Goal: Task Accomplishment & Management: Manage account settings

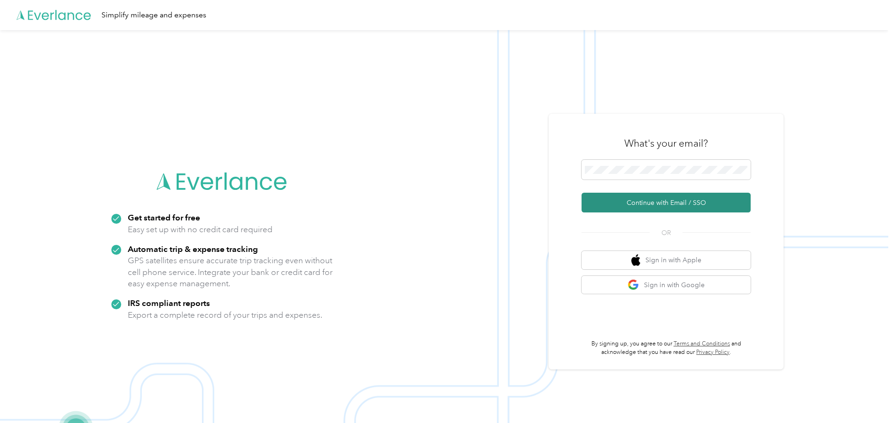
click at [644, 204] on button "Continue with Email / SSO" at bounding box center [666, 203] width 169 height 20
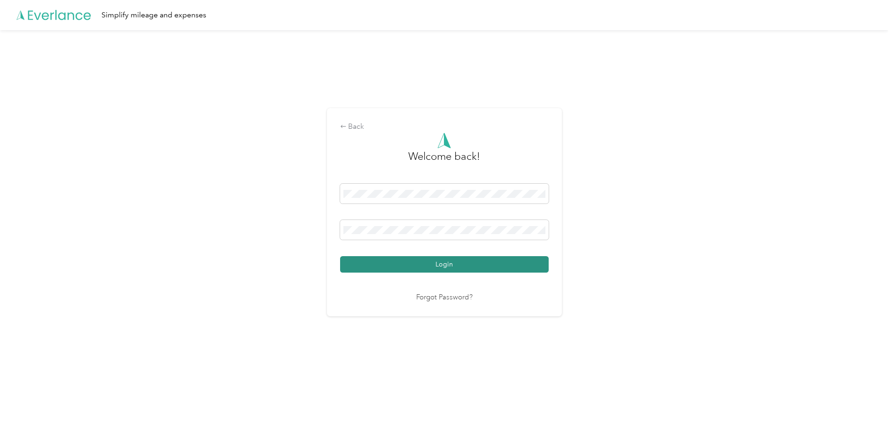
click at [471, 265] on button "Login" at bounding box center [444, 264] width 209 height 16
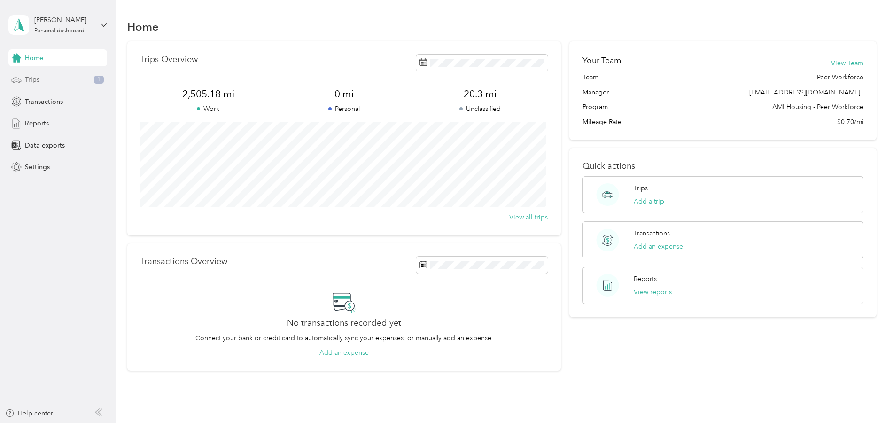
click at [29, 79] on span "Trips" at bounding box center [32, 80] width 15 height 10
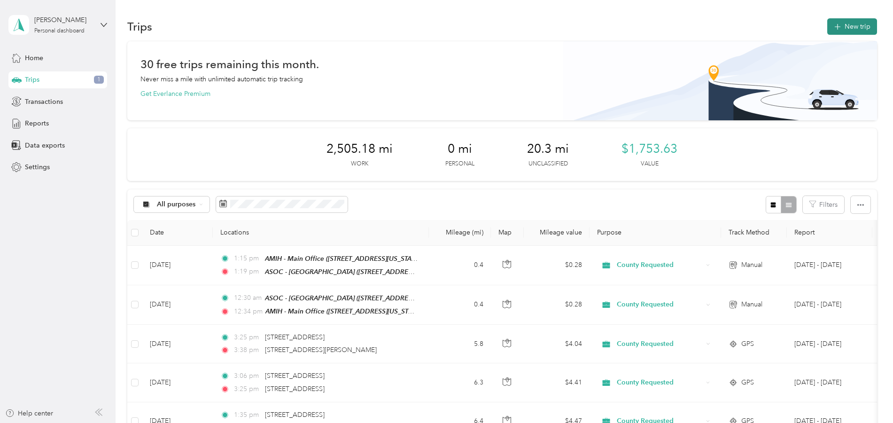
click at [838, 25] on icon "button" at bounding box center [837, 27] width 11 height 11
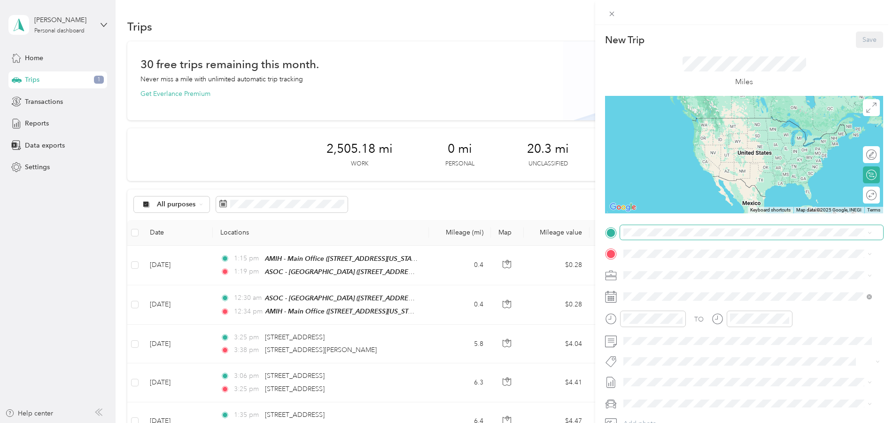
click at [657, 236] on span at bounding box center [751, 232] width 263 height 15
click at [674, 272] on span "Auburn [US_STATE], [GEOGRAPHIC_DATA]" at bounding box center [694, 270] width 106 height 16
click at [674, 297] on span "[GEOGRAPHIC_DATA][US_STATE]" at bounding box center [692, 292] width 102 height 8
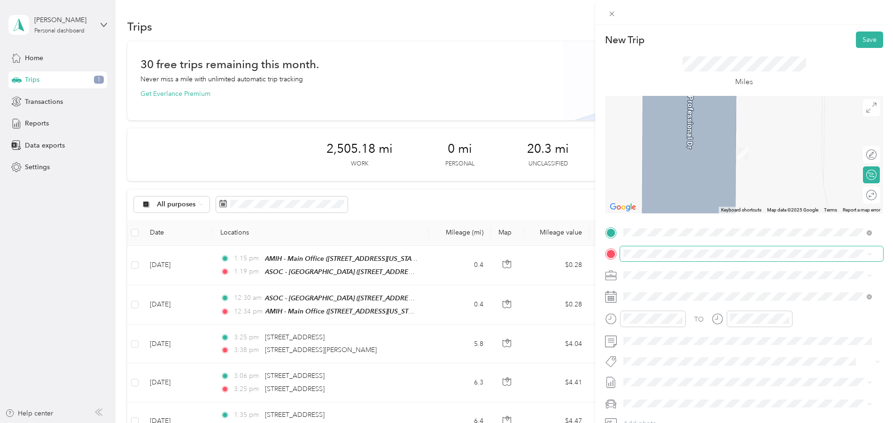
click at [641, 248] on span at bounding box center [751, 253] width 263 height 15
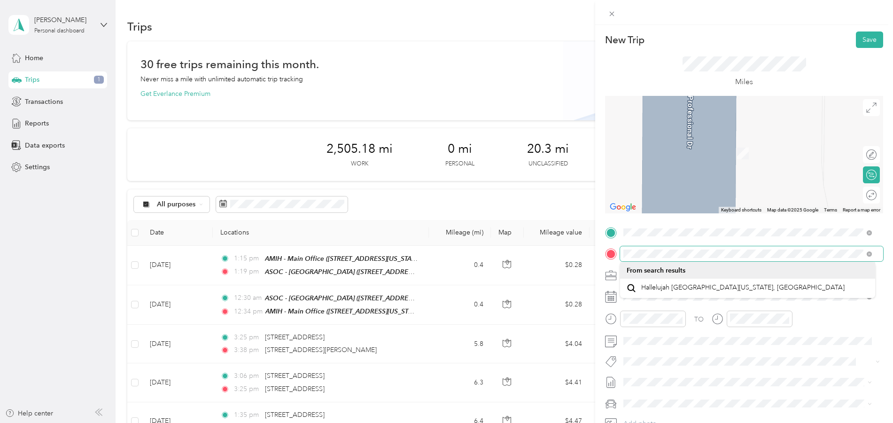
click at [621, 254] on span at bounding box center [751, 253] width 263 height 15
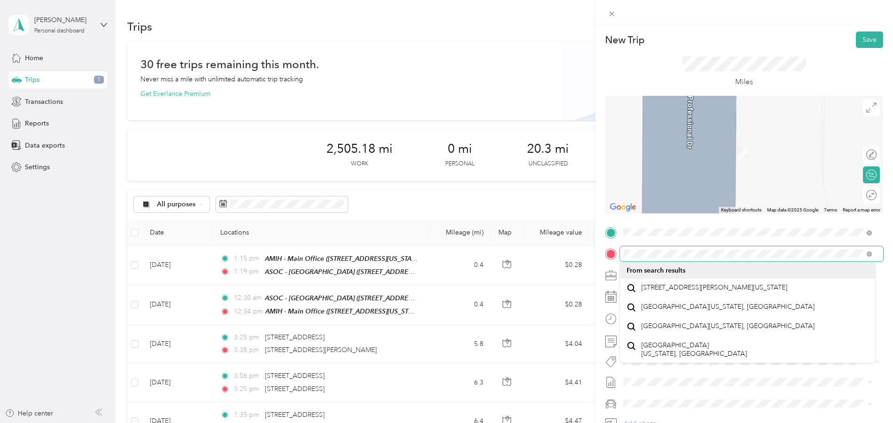
click at [619, 244] on div "TO Add photo" at bounding box center [744, 338] width 278 height 227
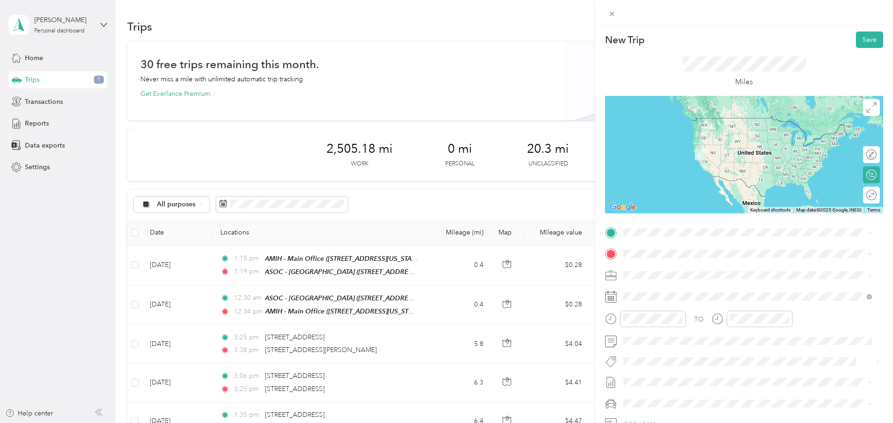
click at [681, 318] on span "[STREET_ADDRESS][US_STATE]" at bounding box center [688, 319] width 94 height 8
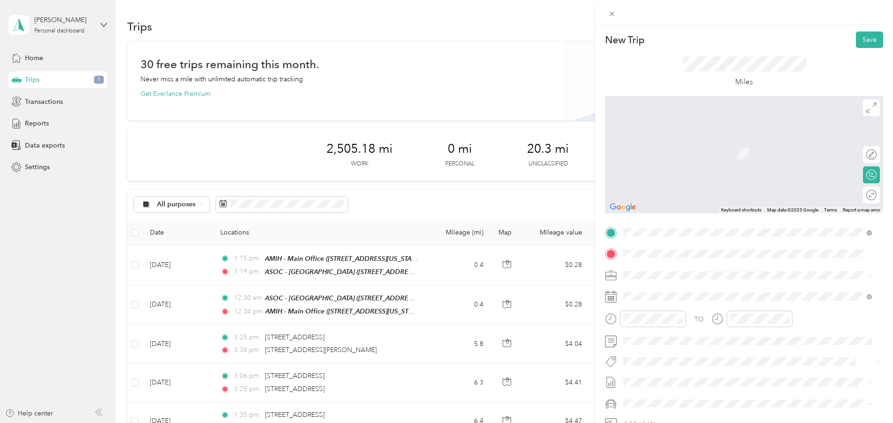
click at [691, 286] on span "[STREET_ADDRESS][US_STATE]" at bounding box center [688, 287] width 94 height 8
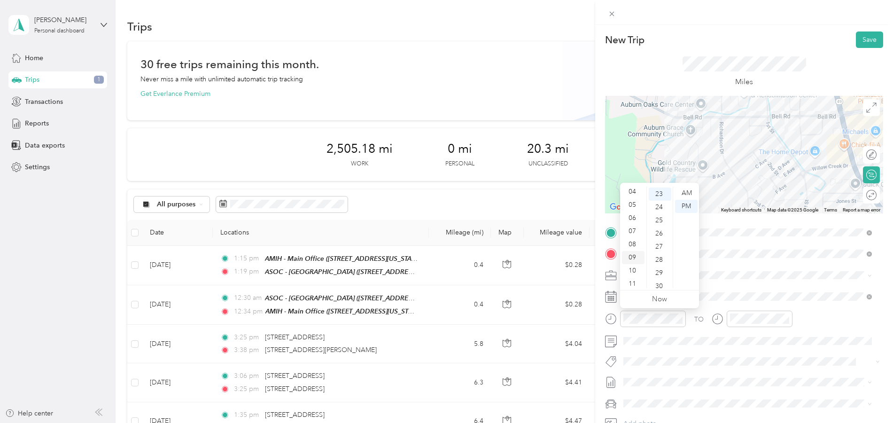
scroll to position [56, 0]
click at [634, 241] on div "08" at bounding box center [633, 241] width 23 height 13
click at [689, 193] on div "AM" at bounding box center [686, 192] width 23 height 13
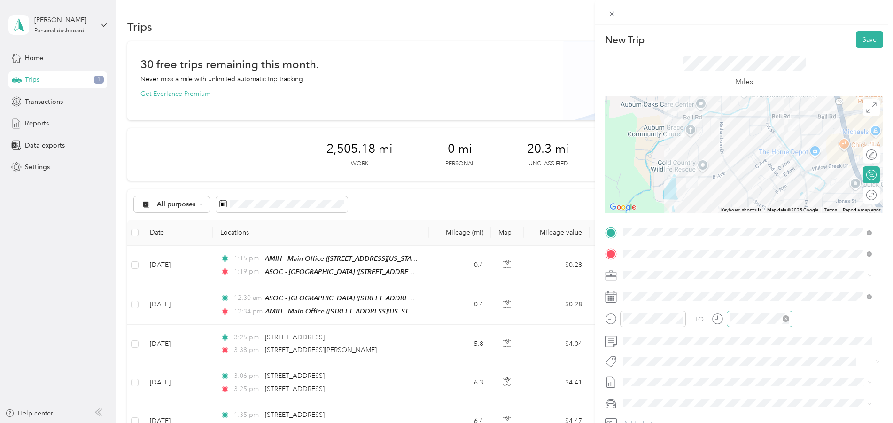
click at [738, 326] on div at bounding box center [760, 318] width 66 height 16
click at [768, 248] on div "27" at bounding box center [766, 246] width 23 height 13
click at [745, 239] on div "08" at bounding box center [740, 241] width 23 height 13
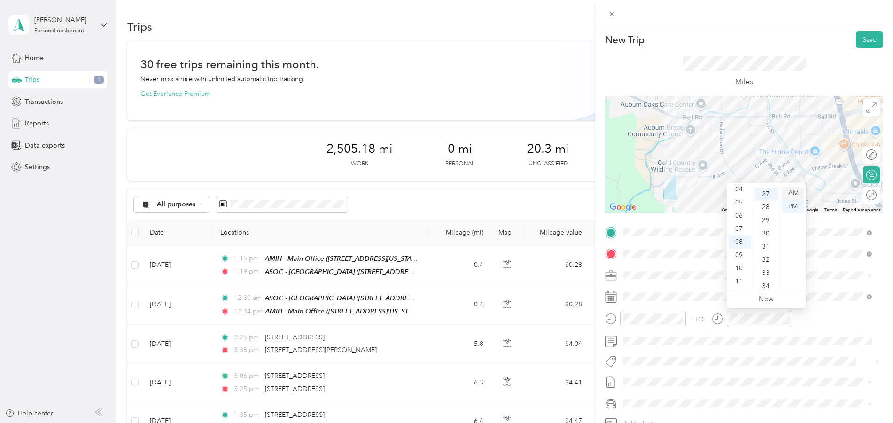
click at [798, 193] on div "AM" at bounding box center [793, 192] width 23 height 13
click at [658, 345] on span at bounding box center [751, 341] width 263 height 15
click at [862, 41] on button "Save" at bounding box center [869, 39] width 27 height 16
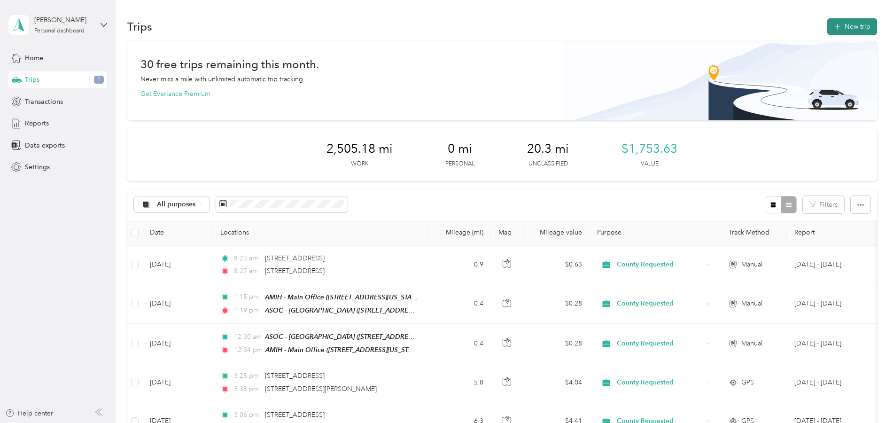
click at [838, 31] on button "New trip" at bounding box center [852, 26] width 50 height 16
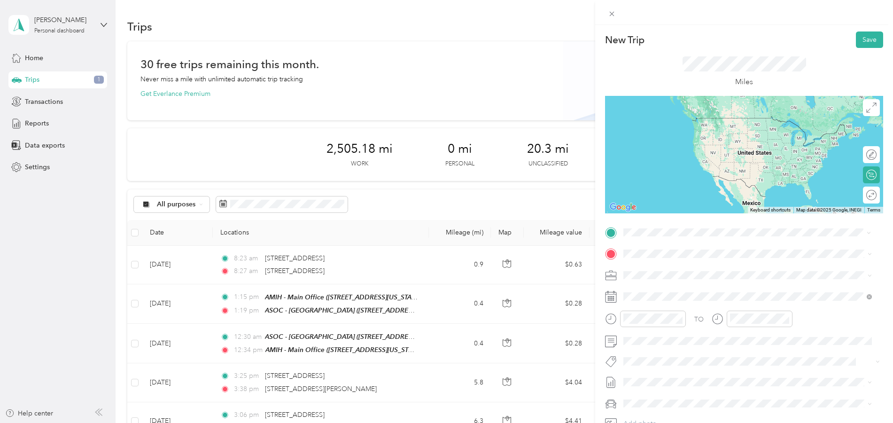
click at [661, 276] on li "[STREET_ADDRESS][US_STATE]" at bounding box center [747, 266] width 255 height 19
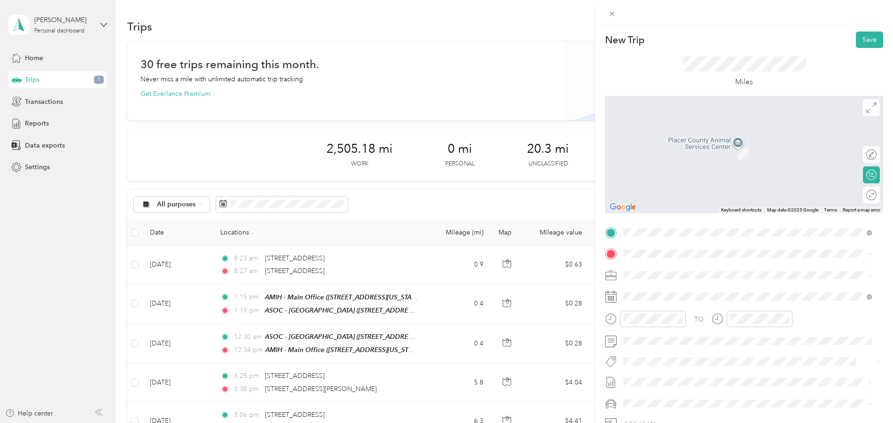
click at [680, 338] on span "[STREET_ADDRESS][US_STATE]" at bounding box center [688, 338] width 94 height 8
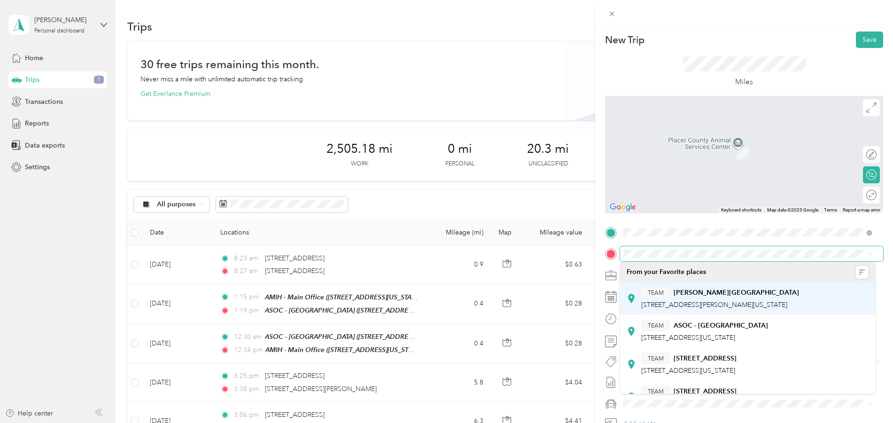
click at [655, 302] on span "[STREET_ADDRESS][PERSON_NAME][US_STATE]" at bounding box center [714, 305] width 146 height 8
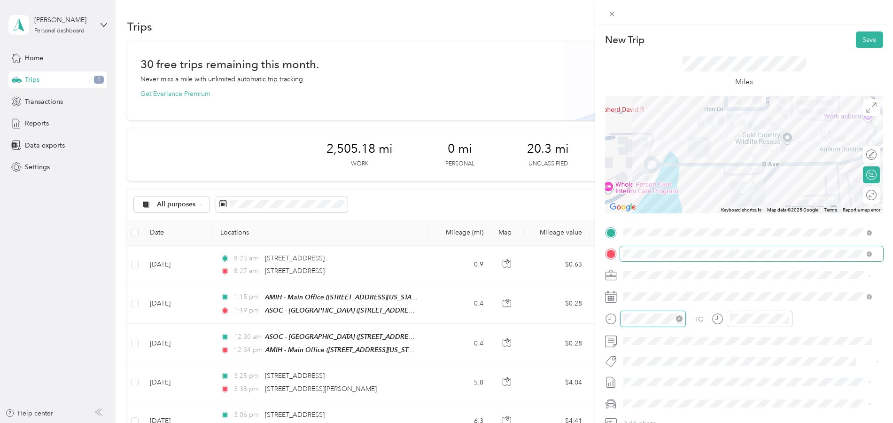
click at [621, 316] on div at bounding box center [653, 318] width 66 height 16
click at [634, 268] on div "10" at bounding box center [633, 268] width 23 height 13
click at [659, 227] on div "36" at bounding box center [660, 231] width 23 height 13
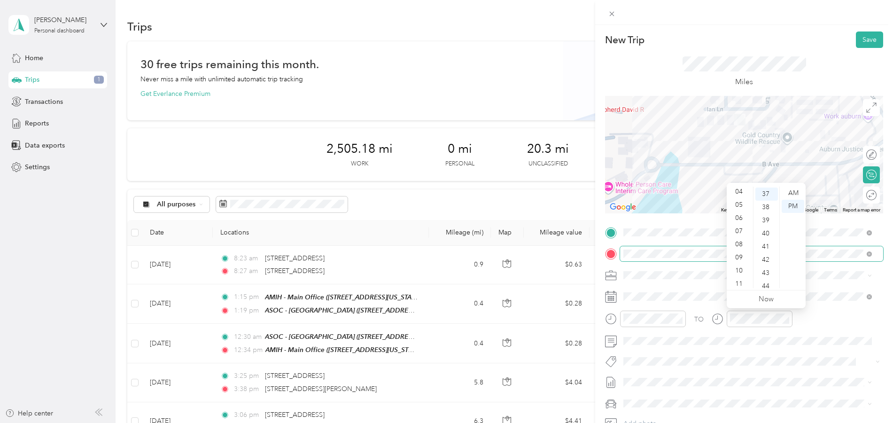
scroll to position [56, 0]
click at [743, 272] on div "10" at bounding box center [740, 268] width 23 height 13
click at [765, 264] on div "42" at bounding box center [766, 259] width 23 height 13
click at [768, 223] on div "44" at bounding box center [766, 220] width 23 height 13
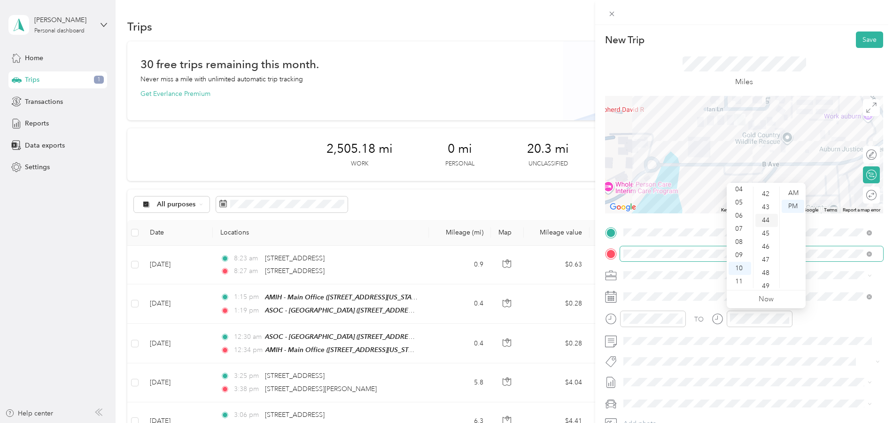
scroll to position [578, 0]
click at [766, 219] on div "43" at bounding box center [766, 218] width 23 height 13
click at [796, 191] on div "AM" at bounding box center [793, 192] width 23 height 13
click at [856, 43] on button "Save" at bounding box center [869, 39] width 27 height 16
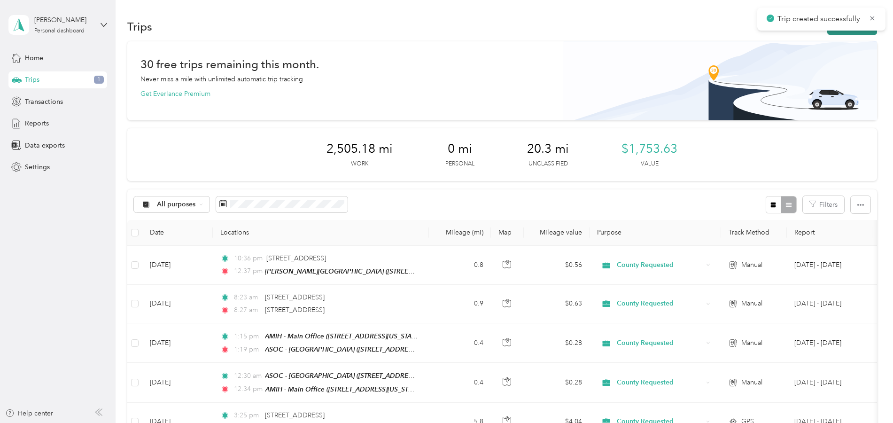
click at [828, 31] on button "New trip" at bounding box center [852, 26] width 50 height 16
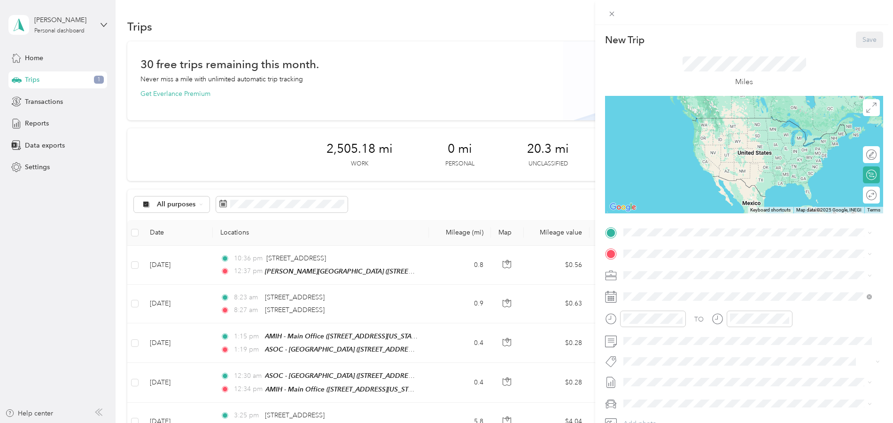
click at [686, 271] on strong "[PERSON_NAME][GEOGRAPHIC_DATA]" at bounding box center [736, 269] width 125 height 8
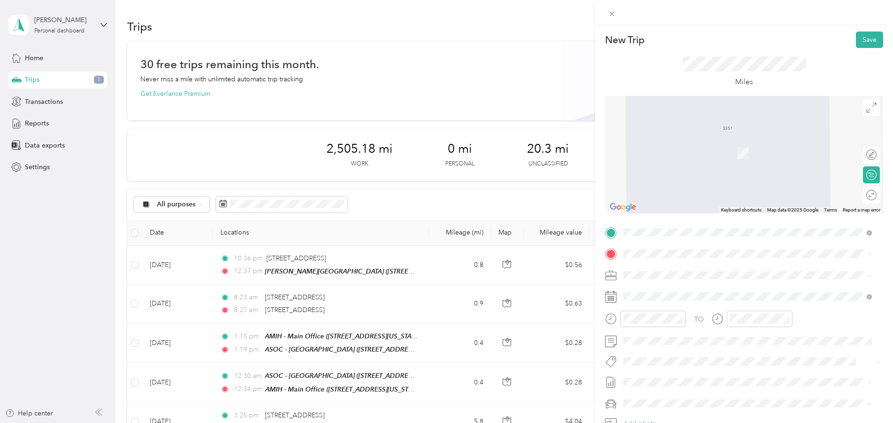
click at [677, 328] on div "TEAM ASOC - [GEOGRAPHIC_DATA]" at bounding box center [704, 325] width 127 height 12
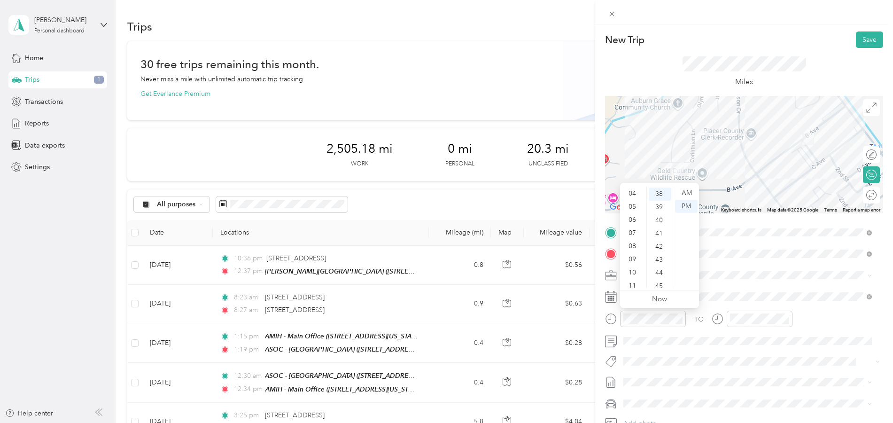
scroll to position [56, 0]
click at [639, 271] on div "10" at bounding box center [633, 268] width 23 height 13
click at [664, 268] on div "48" at bounding box center [660, 268] width 23 height 13
click at [692, 194] on div "AM" at bounding box center [686, 192] width 23 height 13
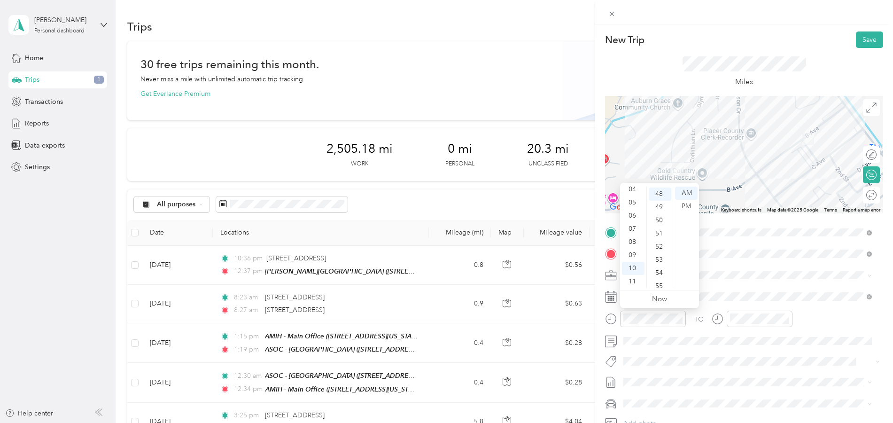
click at [723, 315] on icon at bounding box center [718, 319] width 12 height 12
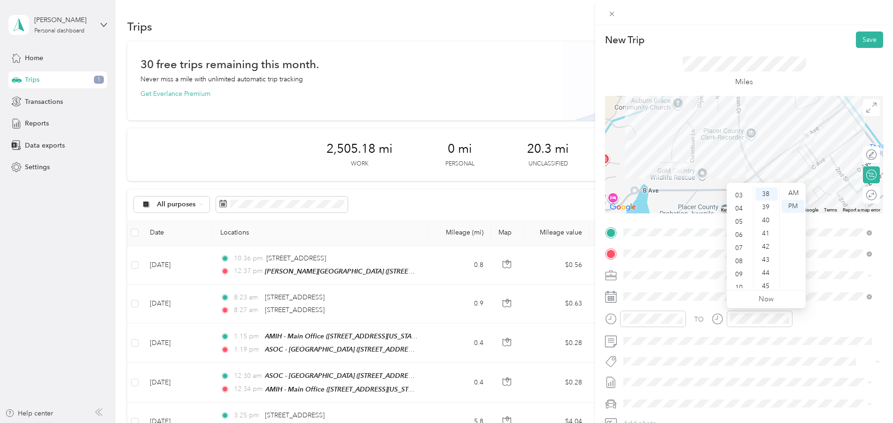
scroll to position [56, 0]
click at [737, 267] on div "10" at bounding box center [740, 268] width 23 height 13
click at [773, 241] on div "56" at bounding box center [766, 241] width 23 height 13
click at [767, 219] on div "54" at bounding box center [766, 215] width 23 height 13
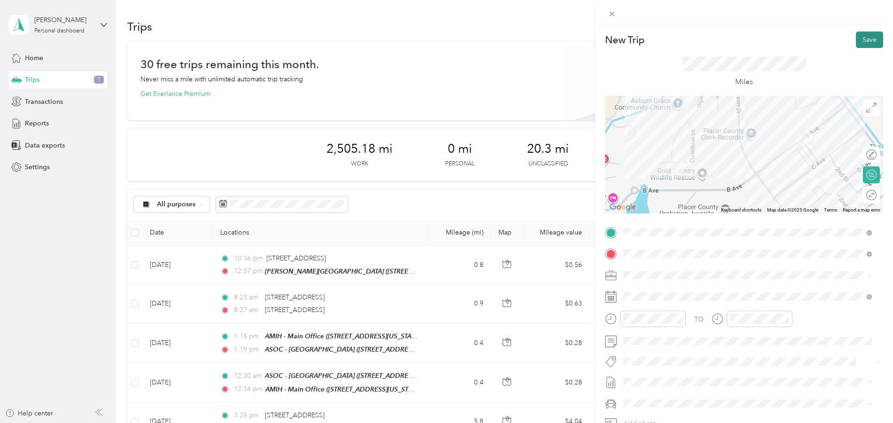
click at [859, 46] on button "Save" at bounding box center [869, 39] width 27 height 16
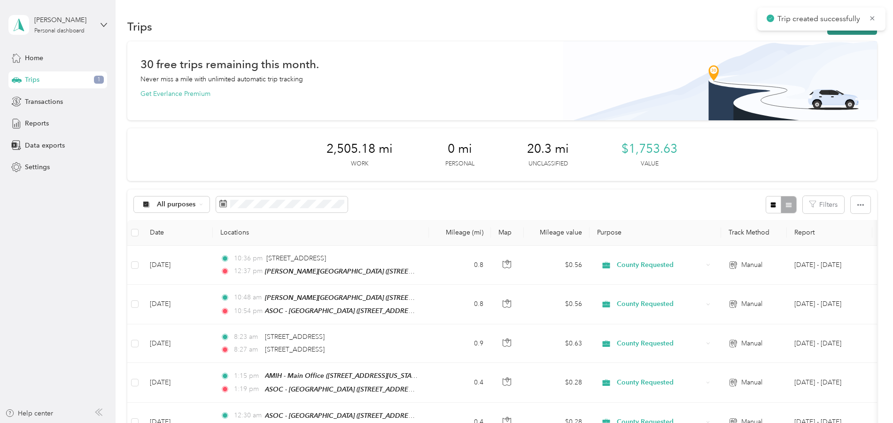
click at [838, 32] on button "New trip" at bounding box center [852, 26] width 50 height 16
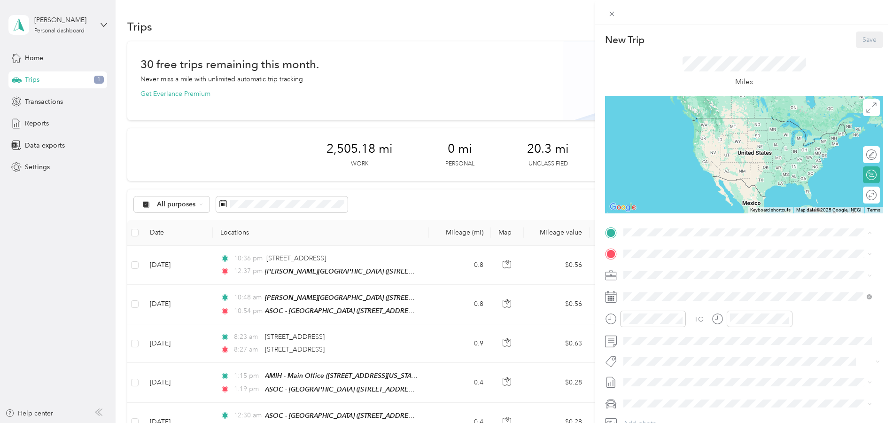
click at [668, 338] on button "TEAM" at bounding box center [655, 337] width 29 height 12
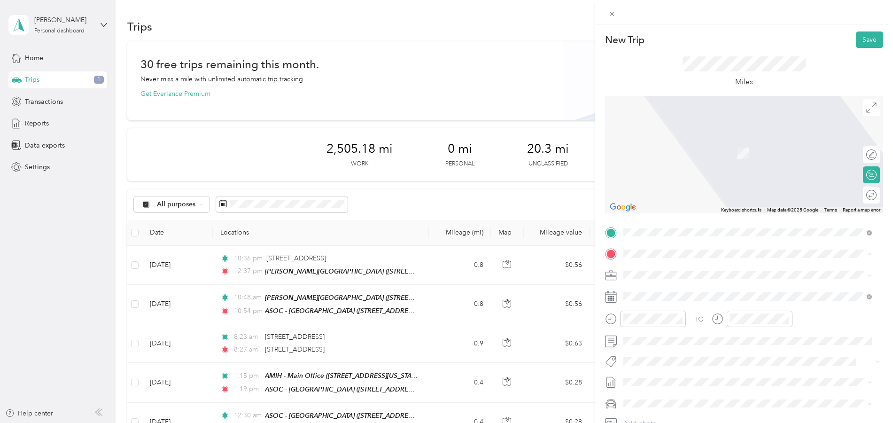
click at [683, 296] on div "TEAM [PERSON_NAME] House" at bounding box center [720, 293] width 158 height 12
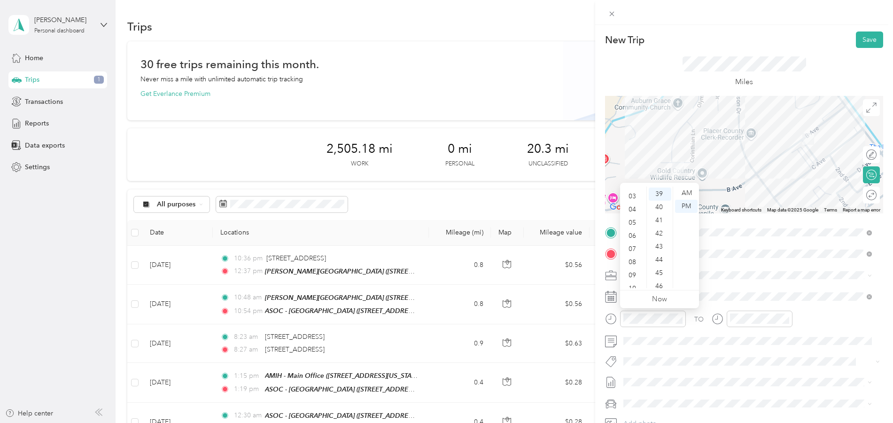
scroll to position [56, 0]
click at [639, 281] on div "11" at bounding box center [633, 281] width 23 height 13
click at [667, 262] on div "53" at bounding box center [660, 264] width 23 height 13
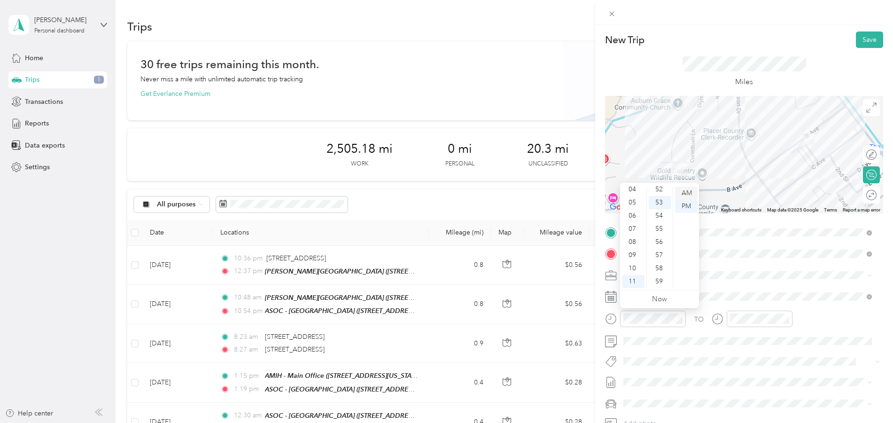
click at [685, 196] on div "AM" at bounding box center [686, 192] width 23 height 13
click at [749, 310] on div at bounding box center [760, 318] width 66 height 16
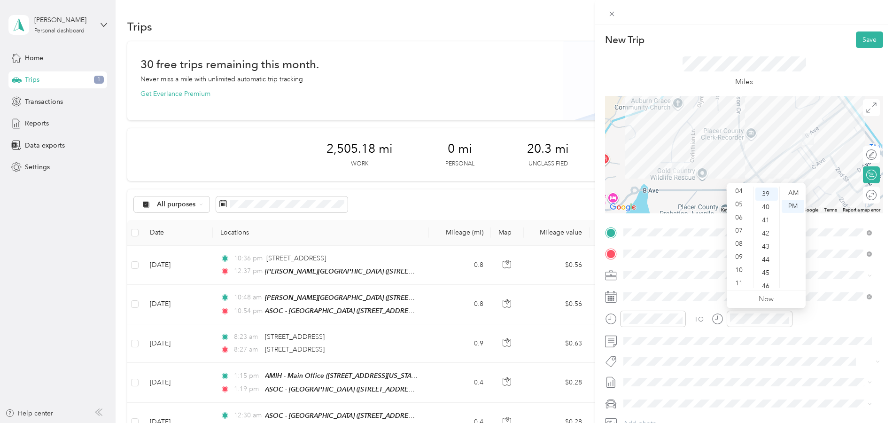
scroll to position [56, 0]
click at [744, 282] on div "11" at bounding box center [740, 281] width 23 height 13
click at [768, 274] on div "58" at bounding box center [766, 274] width 23 height 13
click at [794, 194] on div "AM" at bounding box center [793, 192] width 23 height 13
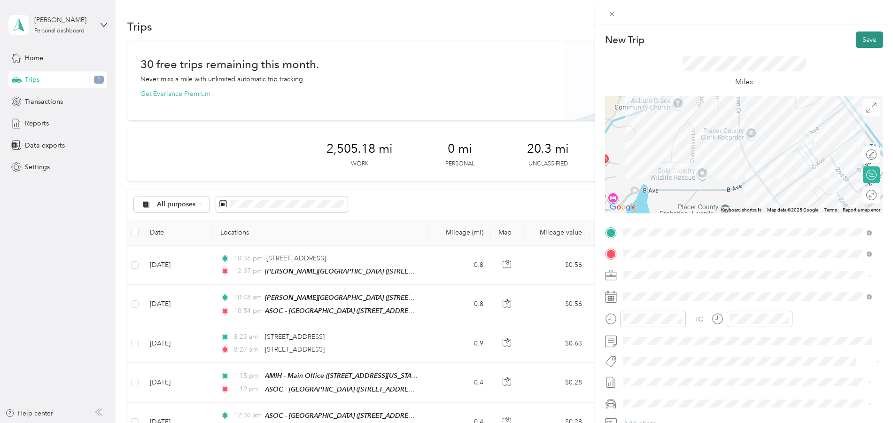
click at [858, 42] on button "Save" at bounding box center [869, 39] width 27 height 16
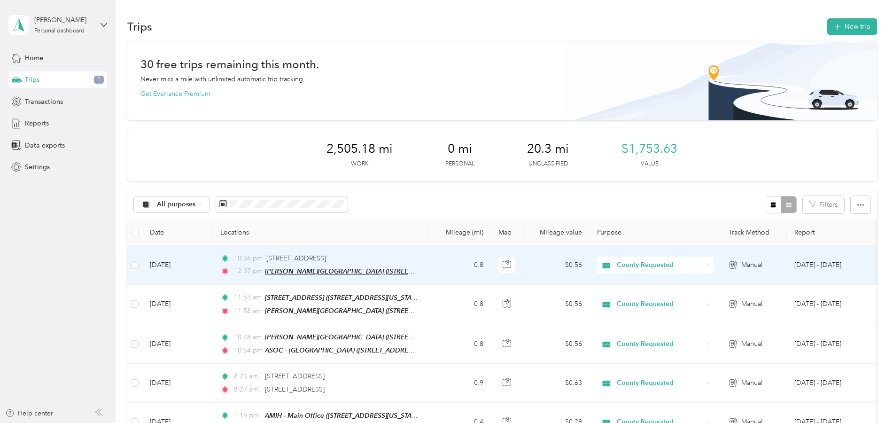
click at [273, 269] on span "[PERSON_NAME][GEOGRAPHIC_DATA] ([STREET_ADDRESS][PERSON_NAME][US_STATE])" at bounding box center [400, 271] width 270 height 8
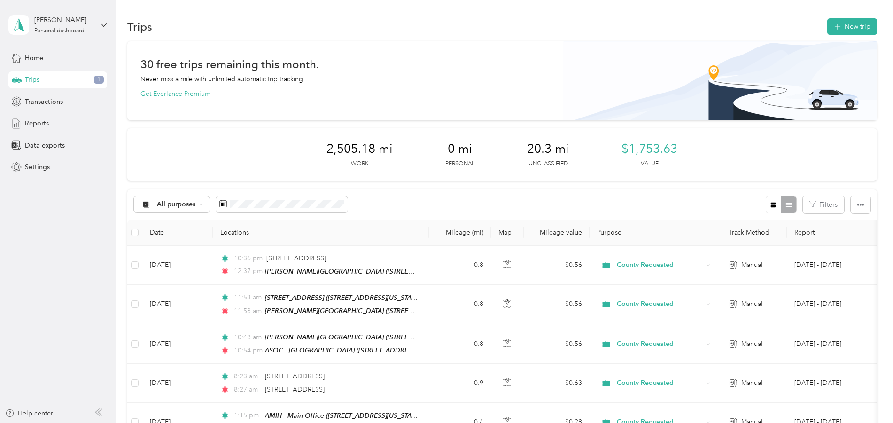
click at [470, 199] on div "All purposes Filters" at bounding box center [502, 204] width 750 height 31
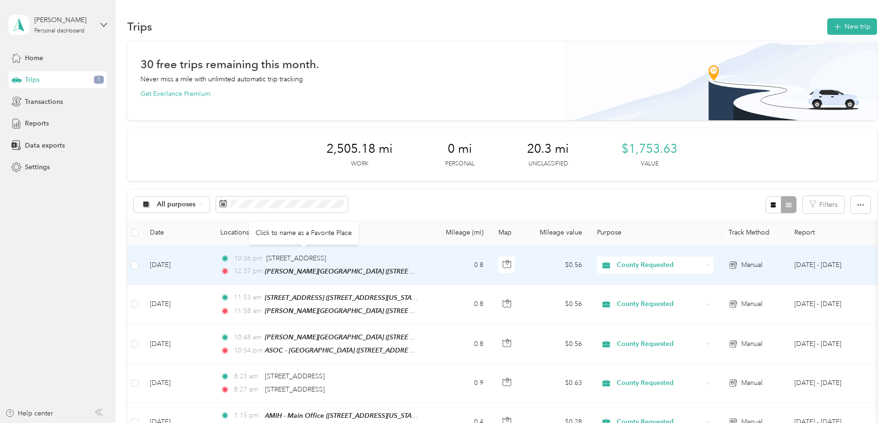
click at [200, 271] on td "[DATE]" at bounding box center [177, 265] width 70 height 39
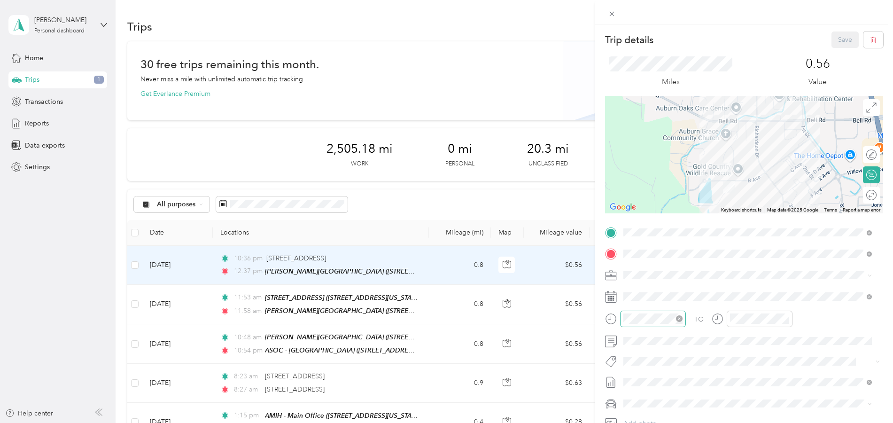
click at [680, 319] on icon "close-circle" at bounding box center [679, 318] width 7 height 7
click at [639, 264] on div "10" at bounding box center [633, 268] width 23 height 13
click at [661, 214] on div "34" at bounding box center [660, 215] width 23 height 13
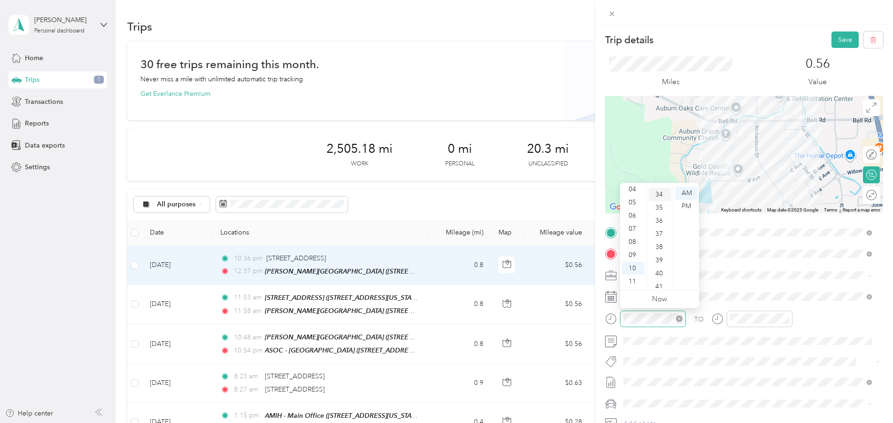
scroll to position [446, 0]
click at [784, 317] on icon "close-circle" at bounding box center [786, 318] width 7 height 7
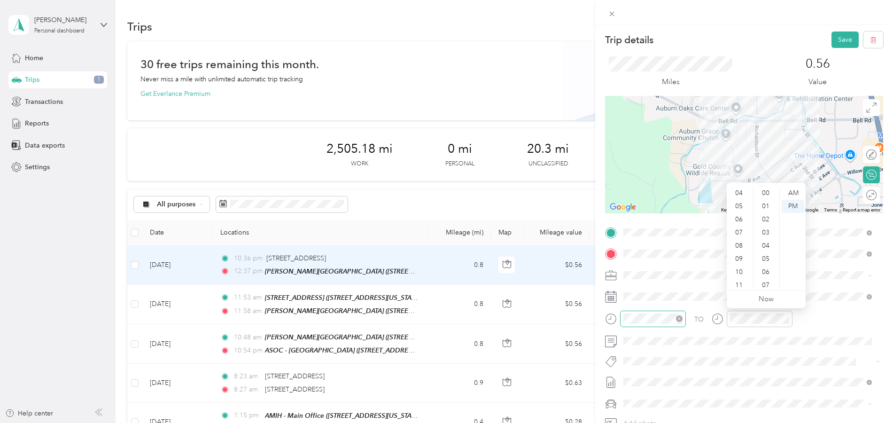
scroll to position [56, 0]
click at [741, 269] on div "10" at bounding box center [740, 268] width 23 height 13
click at [770, 216] on div "35" at bounding box center [766, 221] width 23 height 13
click at [738, 266] on div "10" at bounding box center [740, 268] width 23 height 13
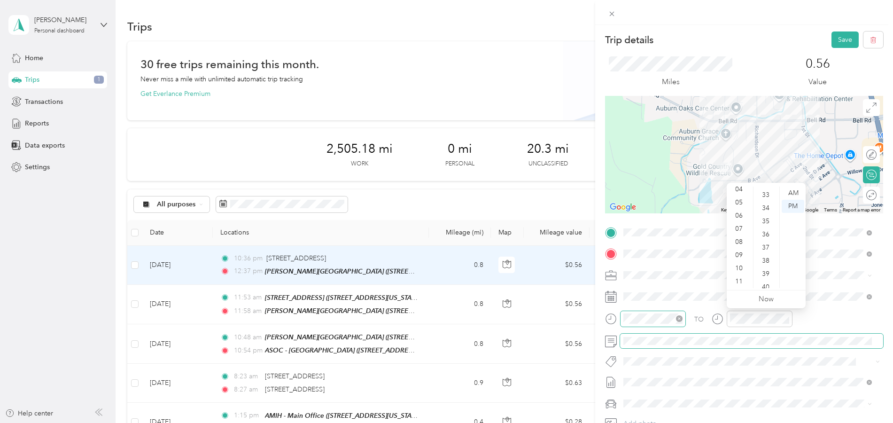
click at [741, 347] on span at bounding box center [751, 341] width 263 height 15
click at [706, 310] on div "TO" at bounding box center [744, 321] width 278 height 23
click at [717, 321] on icon at bounding box center [718, 319] width 12 height 12
click at [717, 318] on icon at bounding box center [718, 319] width 12 height 12
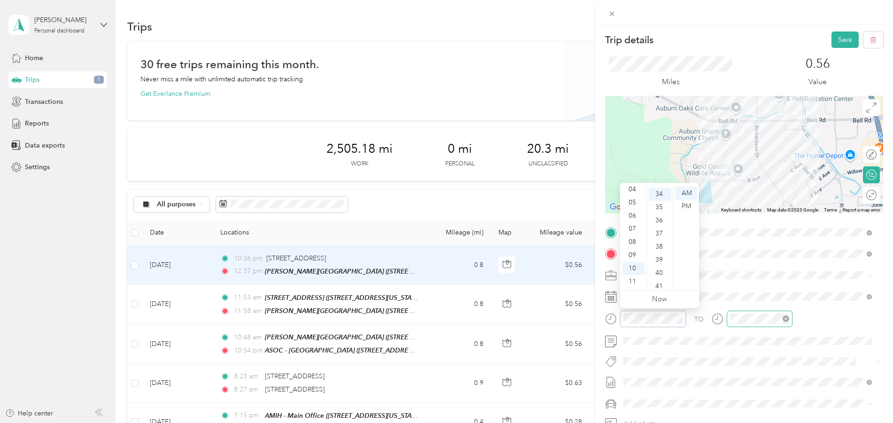
click at [785, 318] on icon "close-circle" at bounding box center [786, 318] width 7 height 7
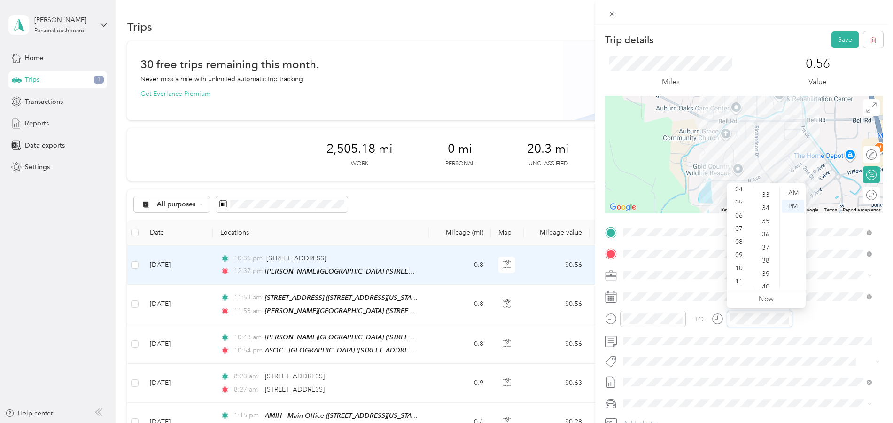
click at [807, 312] on div "TO" at bounding box center [744, 321] width 278 height 23
click at [738, 267] on div "10" at bounding box center [740, 268] width 23 height 13
click at [715, 322] on div at bounding box center [752, 318] width 81 height 16
click at [741, 268] on div "10" at bounding box center [740, 268] width 23 height 13
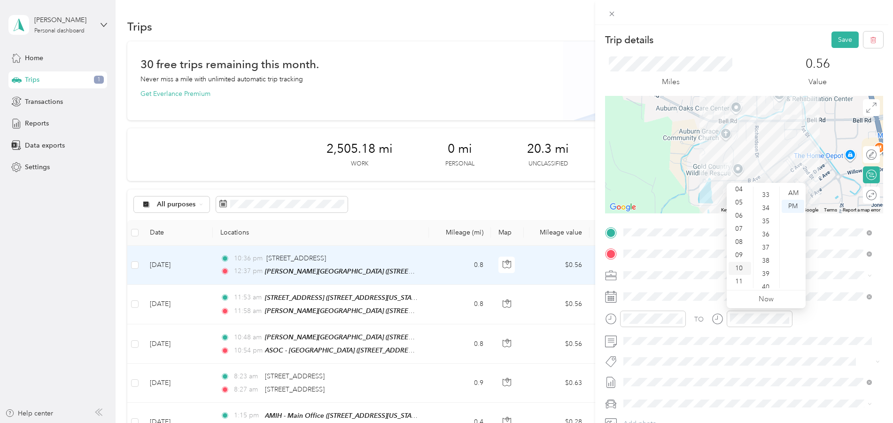
click at [741, 268] on div "10" at bounding box center [740, 268] width 23 height 13
drag, startPoint x: 824, startPoint y: 309, endPoint x: 862, endPoint y: 322, distance: 40.6
click at [838, 317] on div "TO Add photo" at bounding box center [744, 338] width 278 height 227
click at [862, 322] on div "TO" at bounding box center [744, 321] width 278 height 23
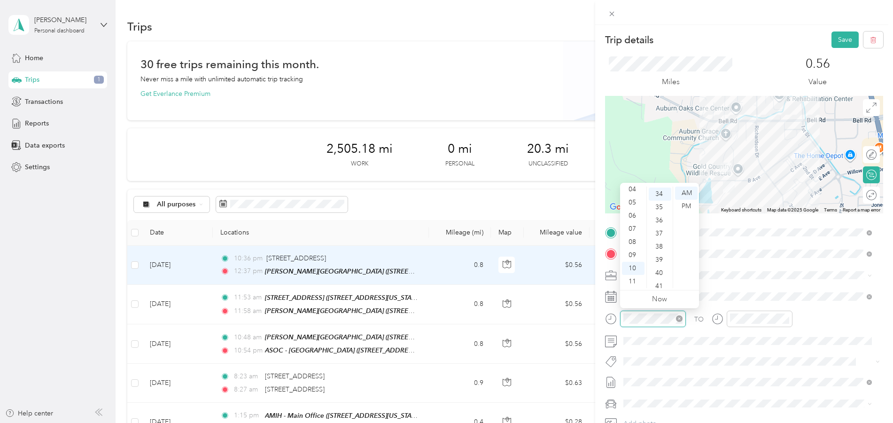
drag, startPoint x: 660, startPoint y: 312, endPoint x: 624, endPoint y: 325, distance: 38.5
click at [624, 325] on div at bounding box center [653, 318] width 66 height 16
click at [652, 320] on div at bounding box center [653, 318] width 66 height 16
drag, startPoint x: 621, startPoint y: 318, endPoint x: 629, endPoint y: 326, distance: 11.6
click at [629, 326] on div at bounding box center [653, 318] width 66 height 16
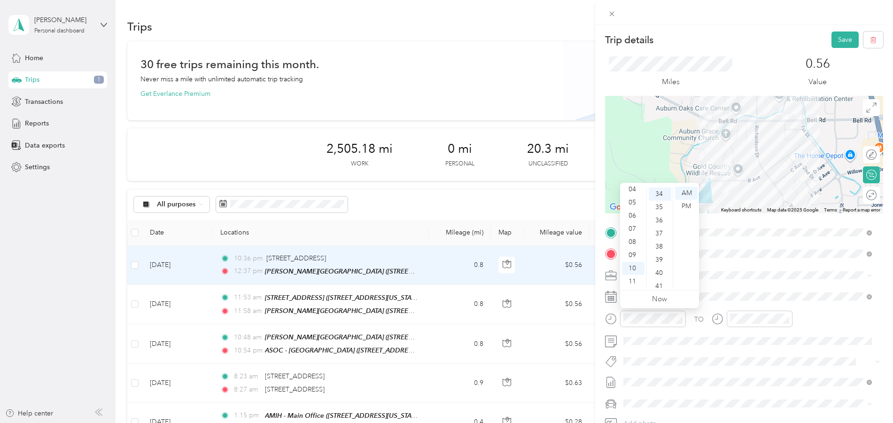
click at [694, 351] on div "TO Add photo" at bounding box center [744, 338] width 278 height 227
click at [784, 320] on icon "close-circle" at bounding box center [786, 318] width 7 height 7
click at [688, 322] on div "TO" at bounding box center [744, 321] width 278 height 23
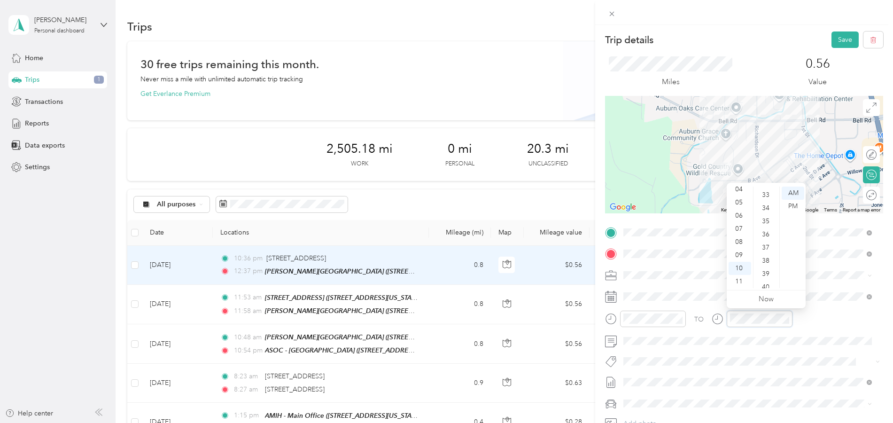
scroll to position [683, 0]
click at [842, 35] on button "Save" at bounding box center [844, 39] width 27 height 16
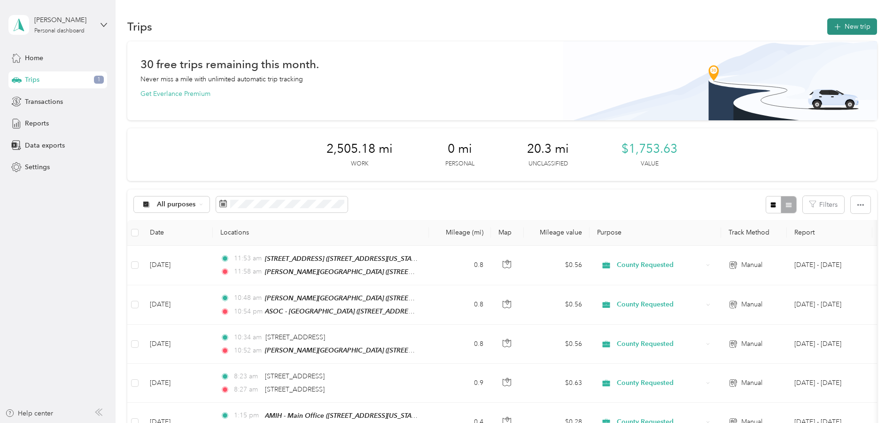
click at [862, 30] on button "New trip" at bounding box center [852, 26] width 50 height 16
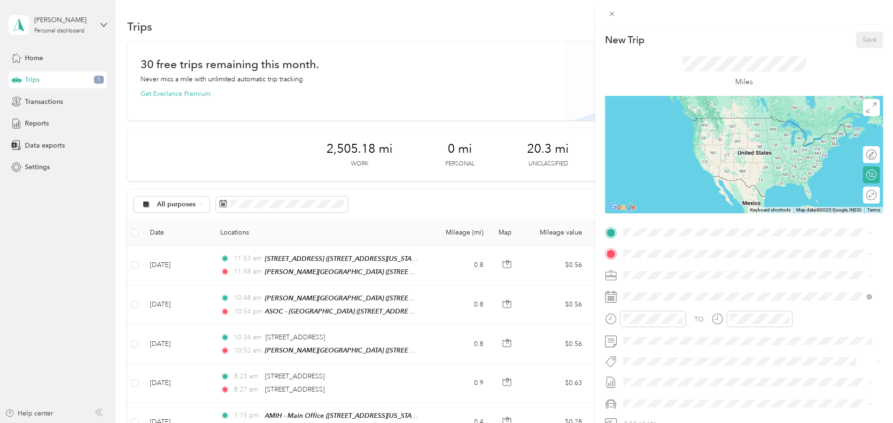
click at [667, 269] on button "TEAM" at bounding box center [655, 271] width 29 height 12
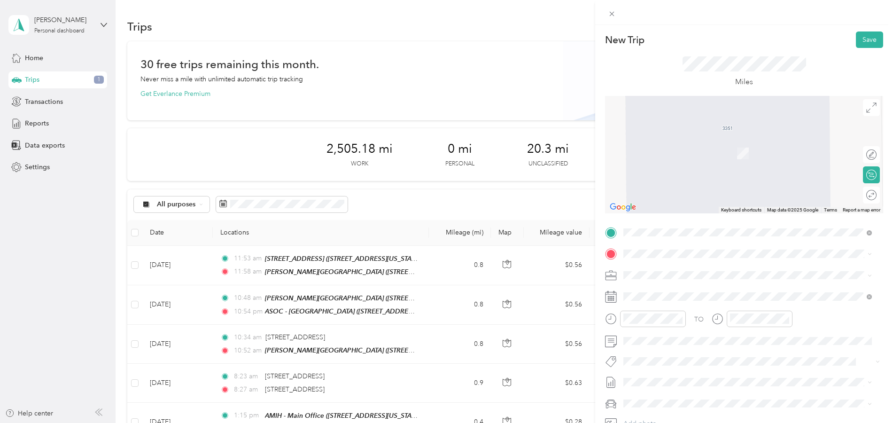
click at [655, 327] on button "TEAM" at bounding box center [655, 323] width 29 height 12
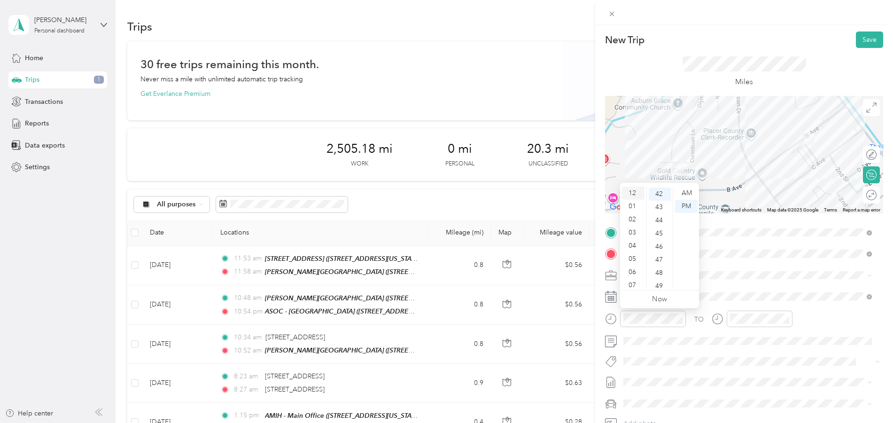
click at [632, 193] on div "12" at bounding box center [633, 192] width 23 height 13
click at [662, 234] on div "03" at bounding box center [660, 232] width 23 height 13
click at [685, 194] on div "AM" at bounding box center [686, 192] width 23 height 13
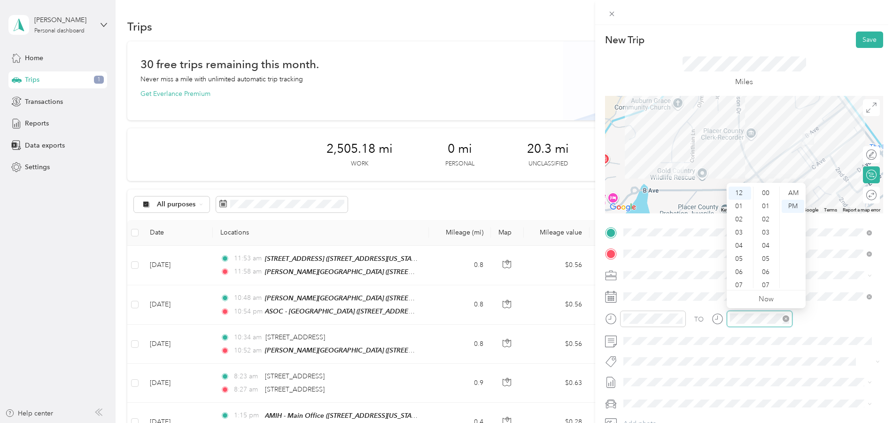
scroll to position [551, 0]
click at [739, 192] on div "12" at bounding box center [740, 192] width 23 height 13
click at [768, 194] on div "08" at bounding box center [766, 197] width 23 height 13
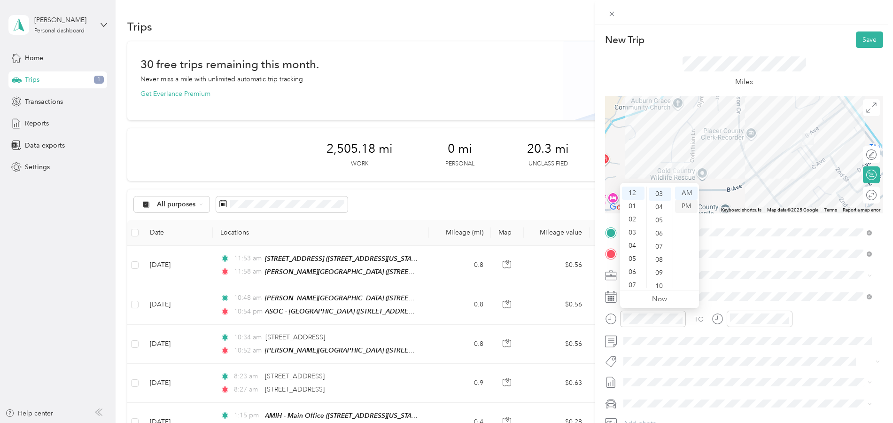
click at [692, 208] on div "PM" at bounding box center [686, 206] width 23 height 13
click at [857, 44] on button "Save" at bounding box center [869, 39] width 27 height 16
